Goal: Transaction & Acquisition: Book appointment/travel/reservation

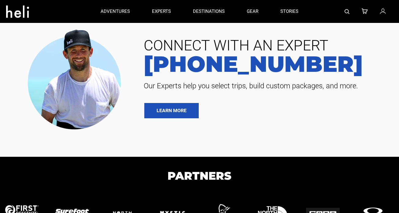
type input "Heli Skiing"
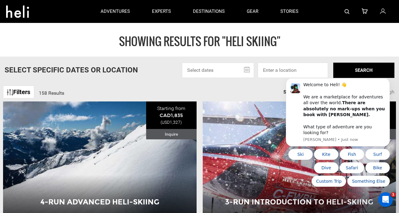
click at [208, 74] on input "text" at bounding box center [218, 70] width 72 height 15
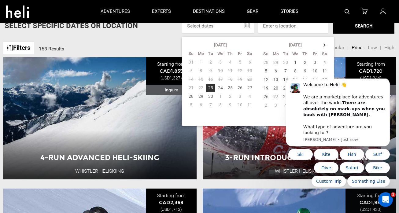
scroll to position [45, 0]
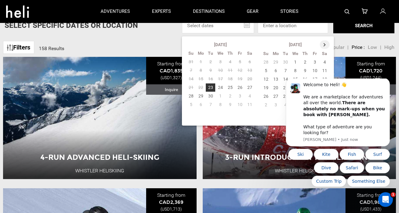
click at [324, 43] on th at bounding box center [325, 44] width 10 height 9
click at [278, 79] on td "9" at bounding box center [276, 79] width 10 height 9
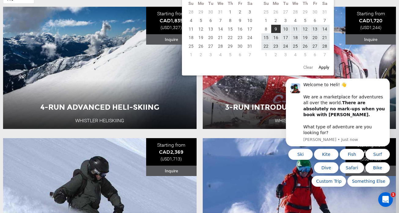
scroll to position [97, 0]
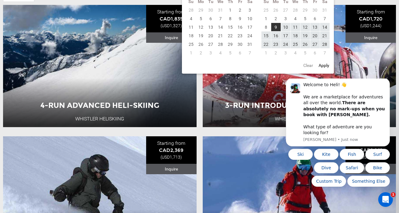
click at [319, 64] on button "Apply" at bounding box center [324, 65] width 14 height 11
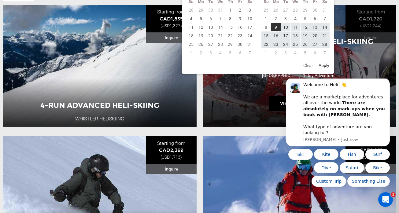
type input "[DATE] - [DATE]"
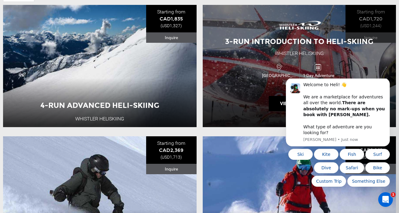
scroll to position [119, 0]
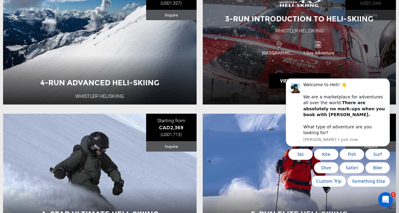
click at [310, 45] on div "1 Day Adventure" at bounding box center [319, 48] width 39 height 16
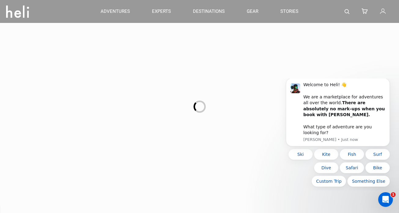
click at [321, 47] on div at bounding box center [199, 106] width 399 height 213
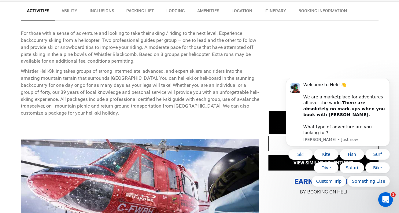
scroll to position [242, 0]
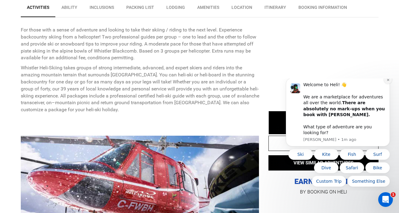
click at [386, 84] on button "Dismiss notification" at bounding box center [388, 80] width 8 height 8
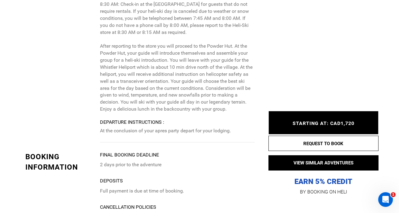
scroll to position [1284, 0]
